Goal: Task Accomplishment & Management: Manage account settings

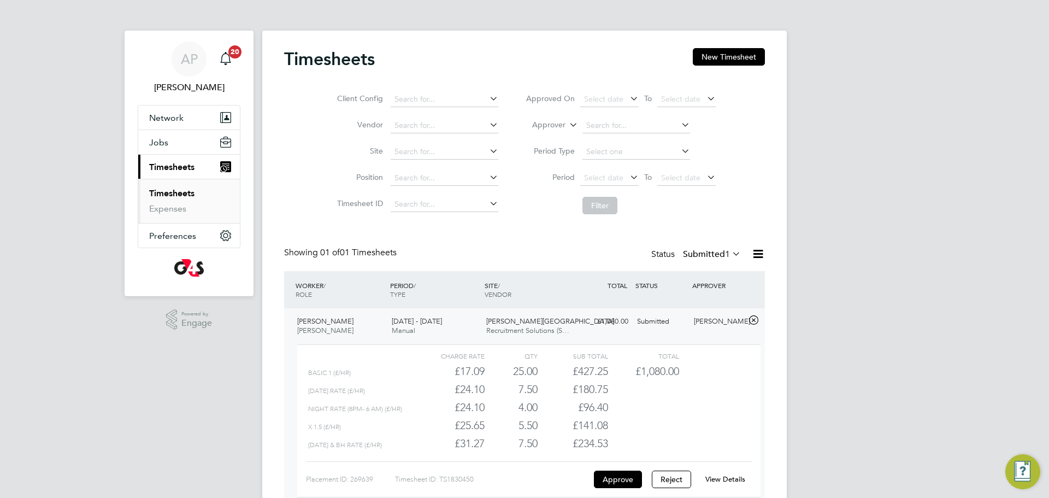
click at [164, 192] on link "Timesheets" at bounding box center [171, 193] width 45 height 10
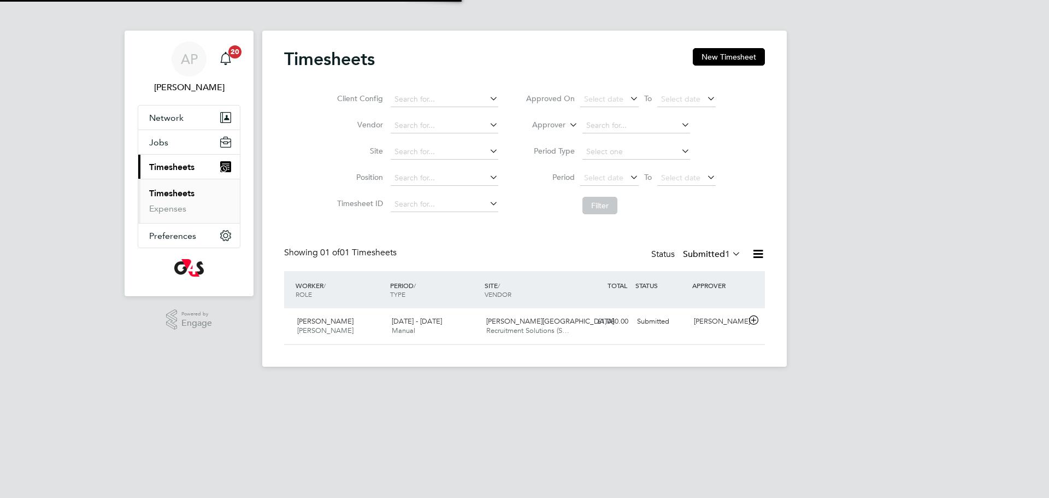
scroll to position [28, 95]
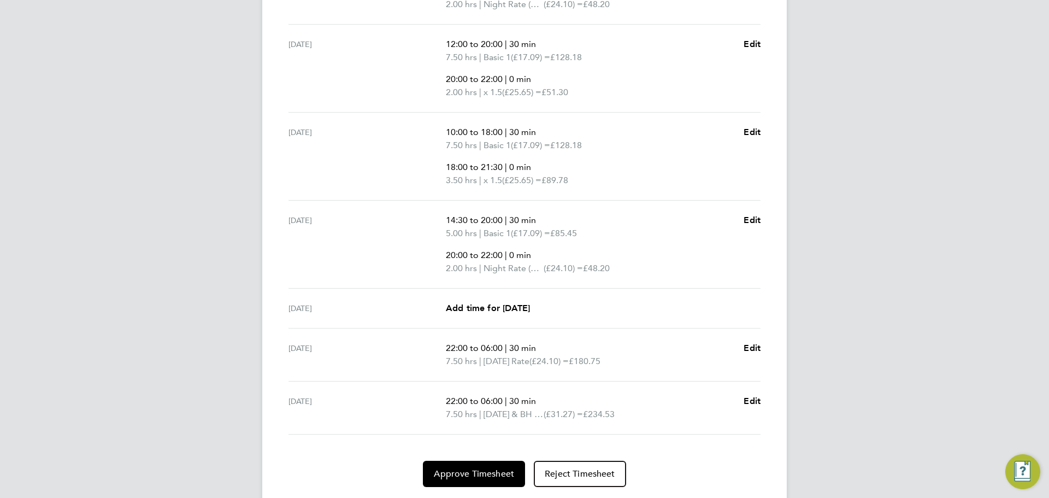
scroll to position [483, 0]
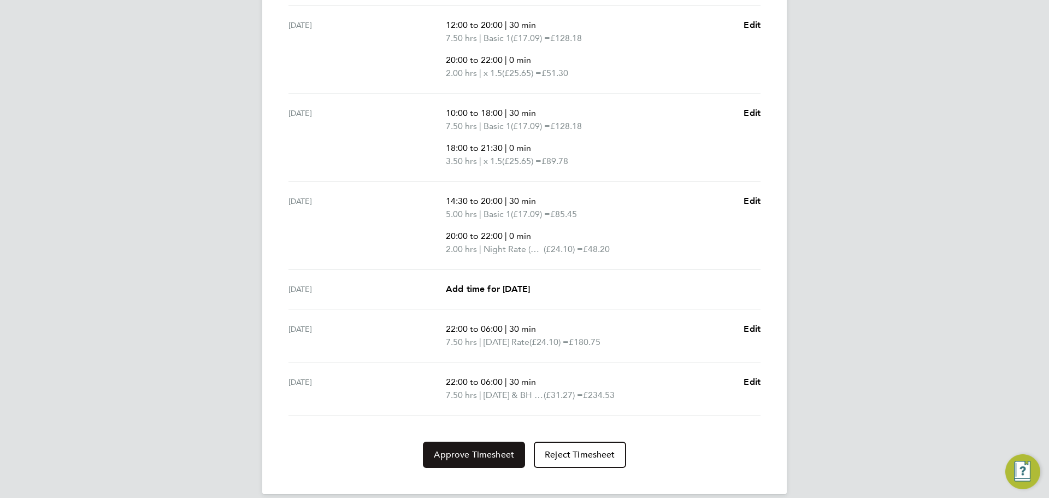
click at [462, 451] on span "Approve Timesheet" at bounding box center [474, 454] width 80 height 11
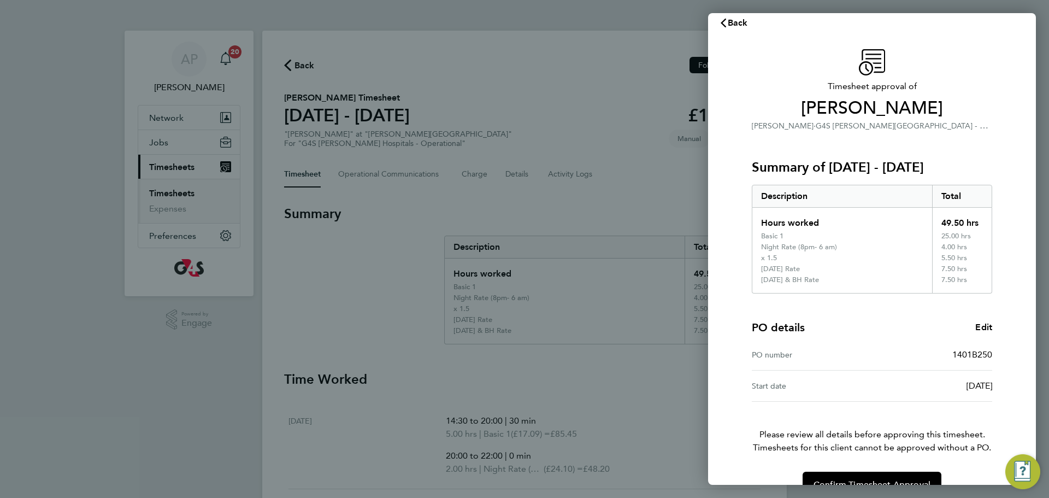
scroll to position [38, 0]
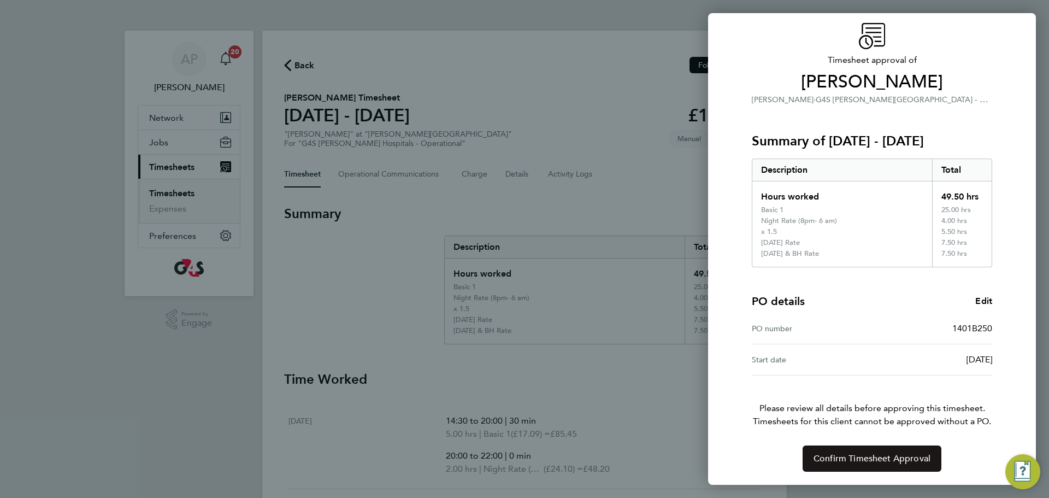
click at [876, 459] on span "Confirm Timesheet Approval" at bounding box center [871, 458] width 117 height 11
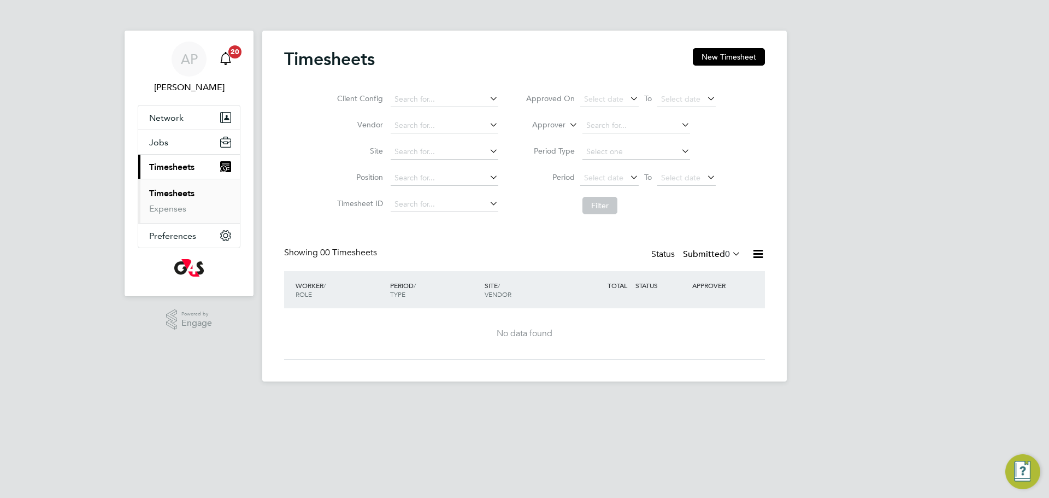
click at [226, 56] on icon "Main navigation" at bounding box center [225, 58] width 13 height 13
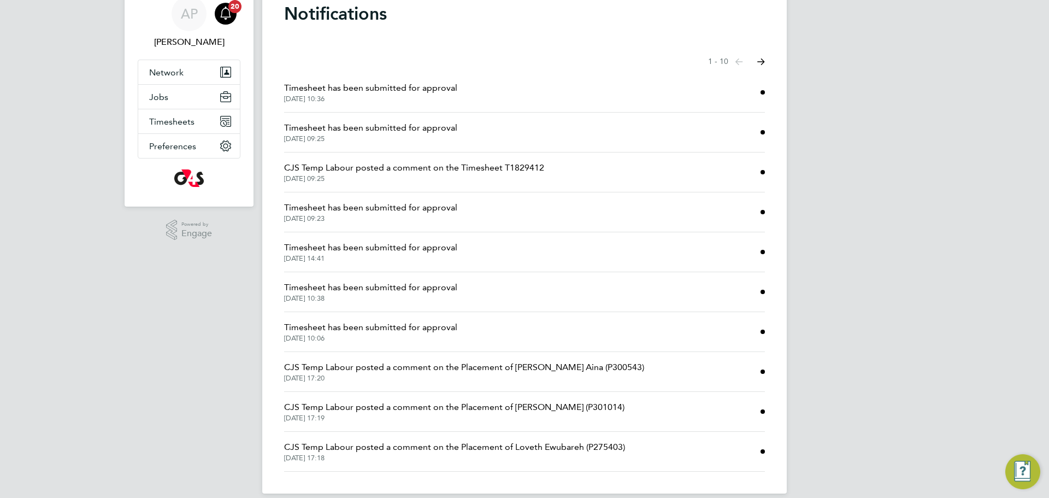
scroll to position [54, 0]
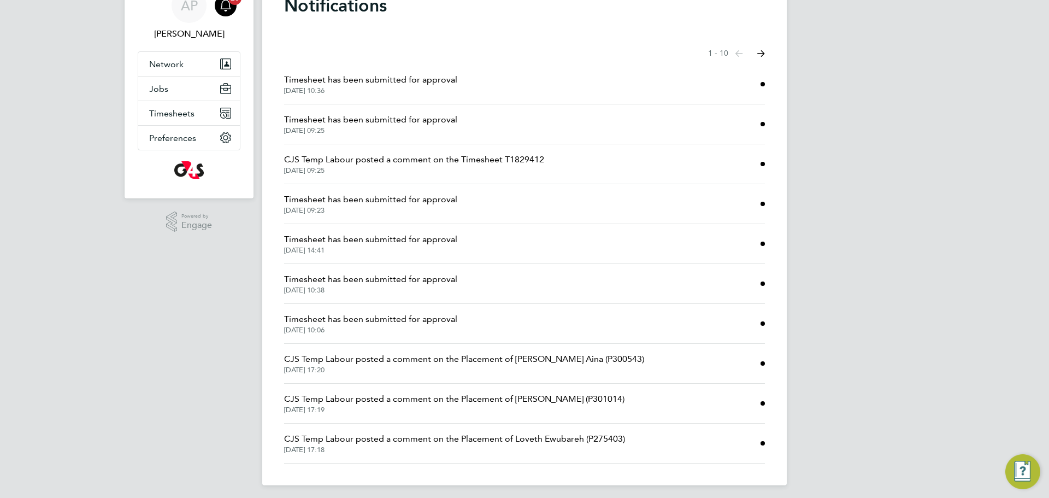
click at [399, 84] on span "Timesheet has been submitted for approval" at bounding box center [370, 79] width 173 height 13
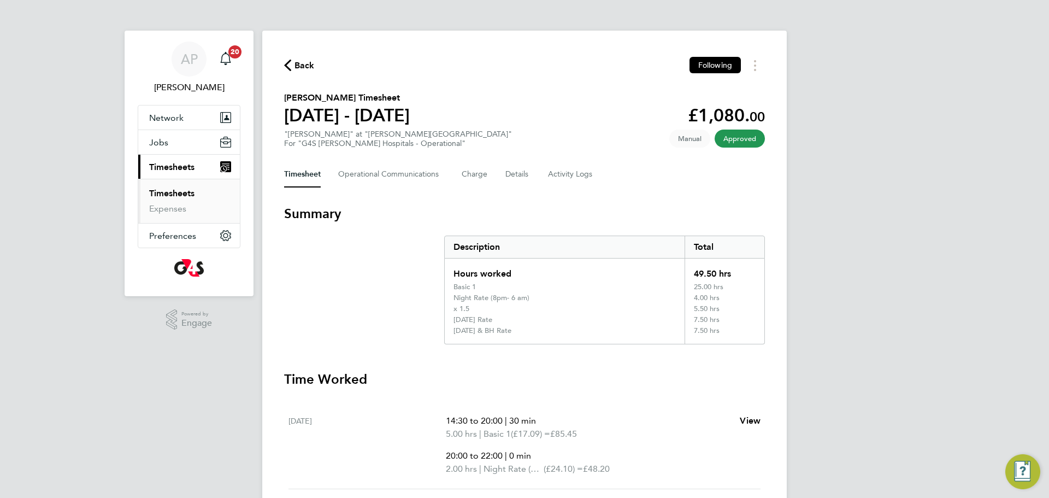
click at [285, 64] on icon "button" at bounding box center [287, 65] width 7 height 11
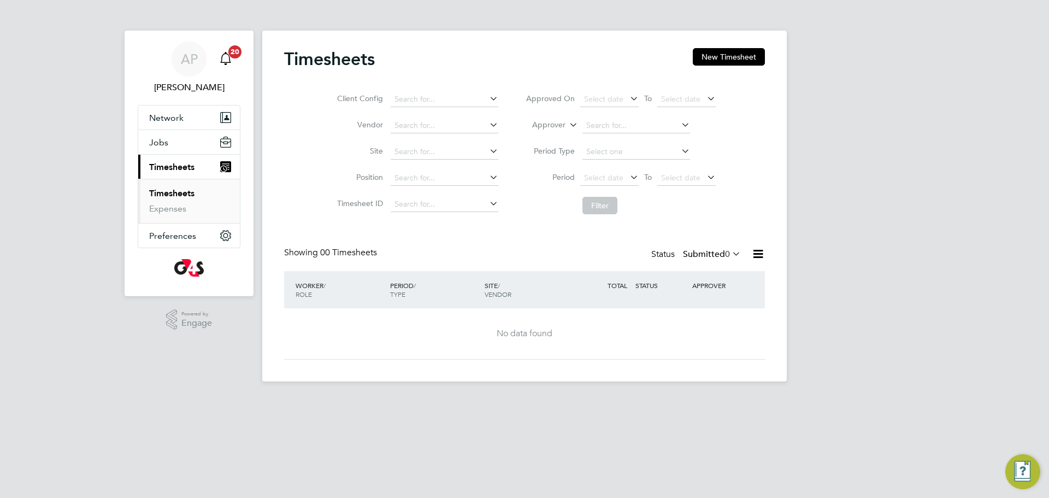
click at [227, 60] on icon "Main navigation" at bounding box center [225, 58] width 13 height 13
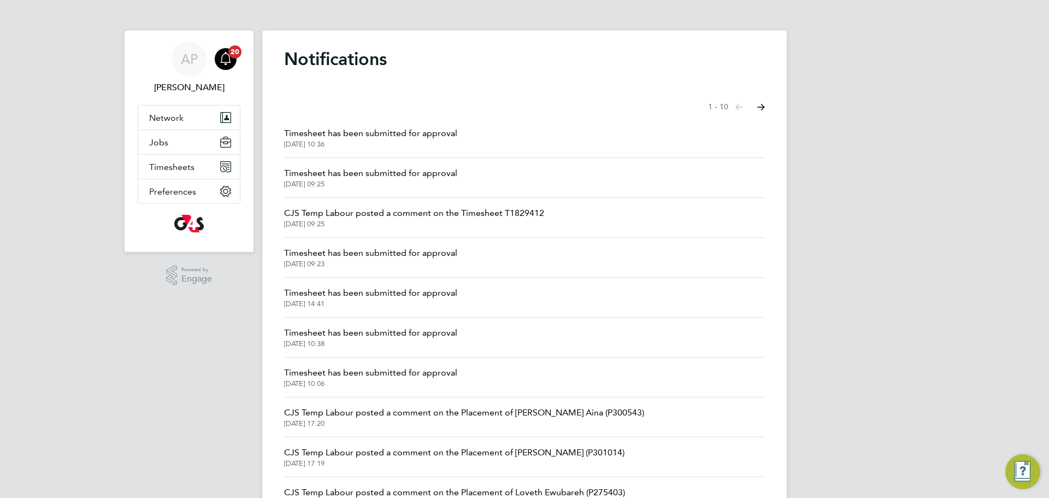
click at [762, 107] on icon "Select page of notifications list" at bounding box center [761, 107] width 8 height 7
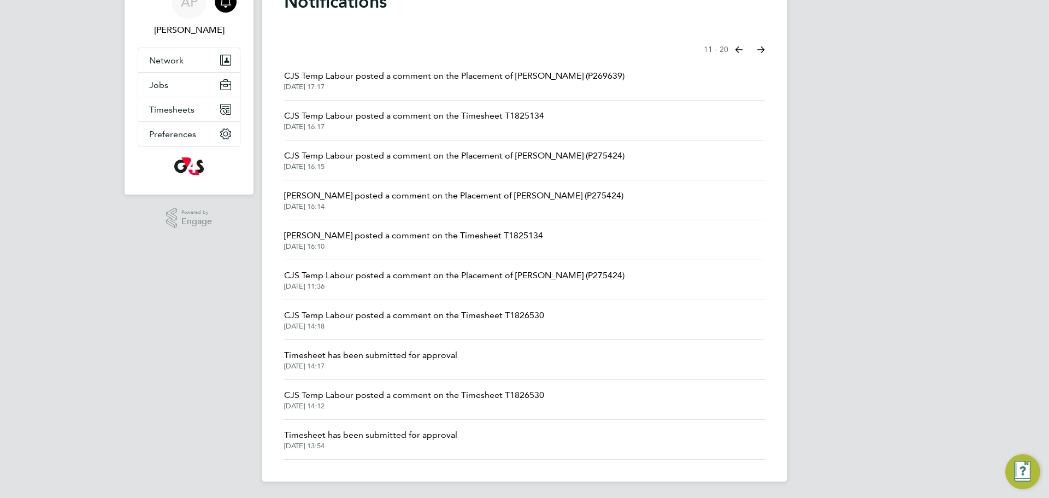
scroll to position [58, 0]
click at [404, 437] on span "Timesheet has been submitted for approval" at bounding box center [370, 433] width 173 height 13
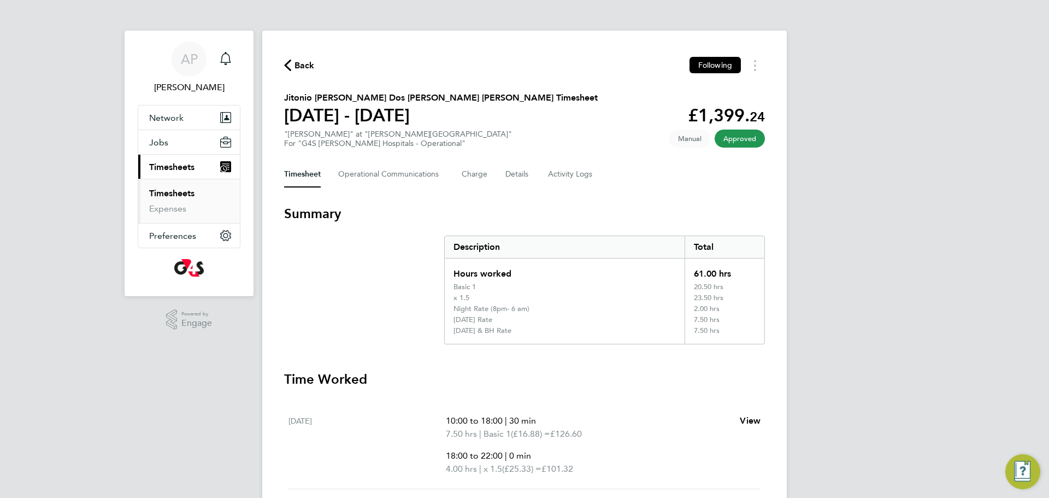
click at [287, 71] on icon "button" at bounding box center [287, 65] width 7 height 11
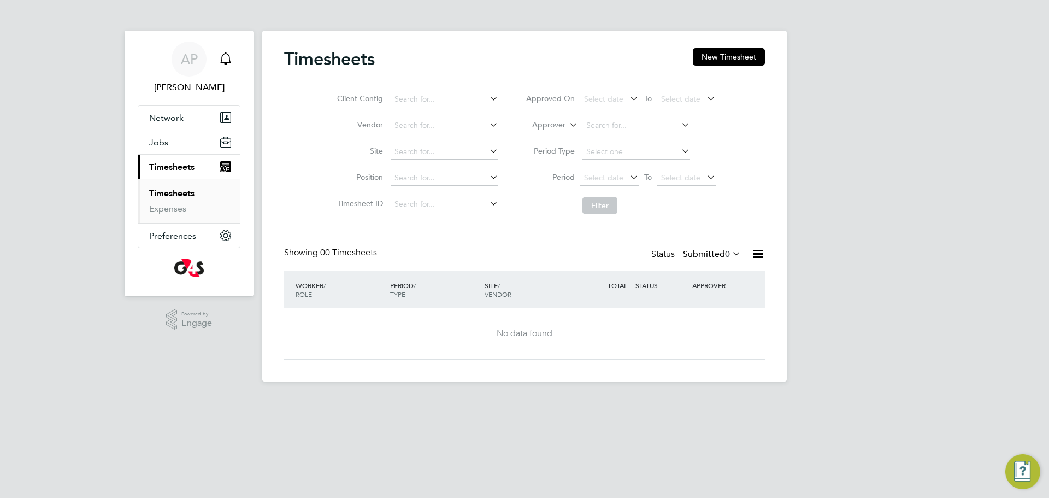
click at [226, 60] on icon "Main navigation" at bounding box center [225, 58] width 13 height 13
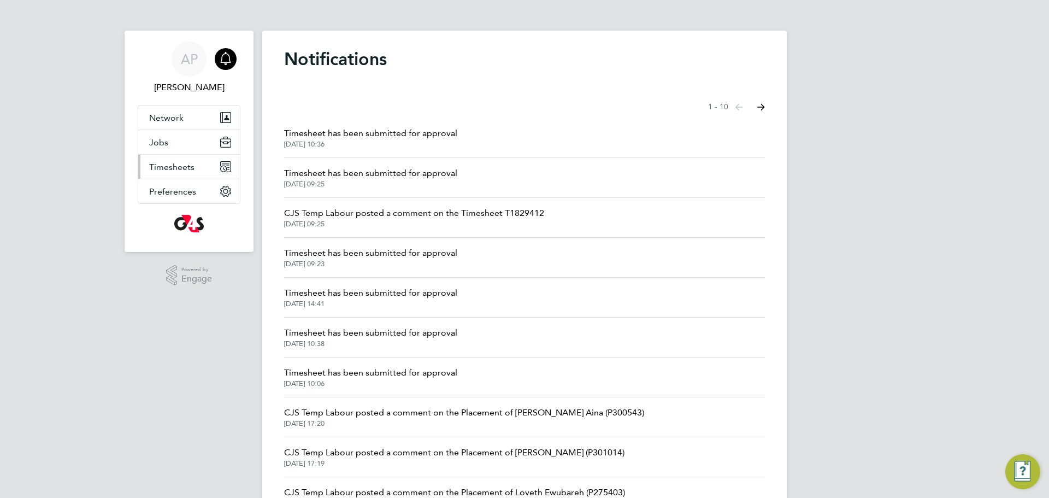
click at [177, 169] on span "Timesheets" at bounding box center [171, 167] width 45 height 10
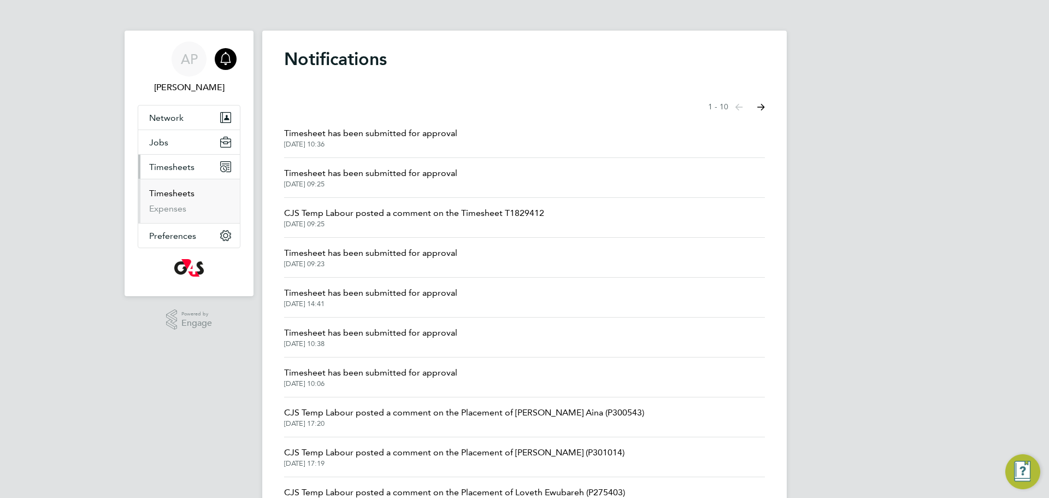
click at [173, 192] on link "Timesheets" at bounding box center [171, 193] width 45 height 10
